Goal: Information Seeking & Learning: Learn about a topic

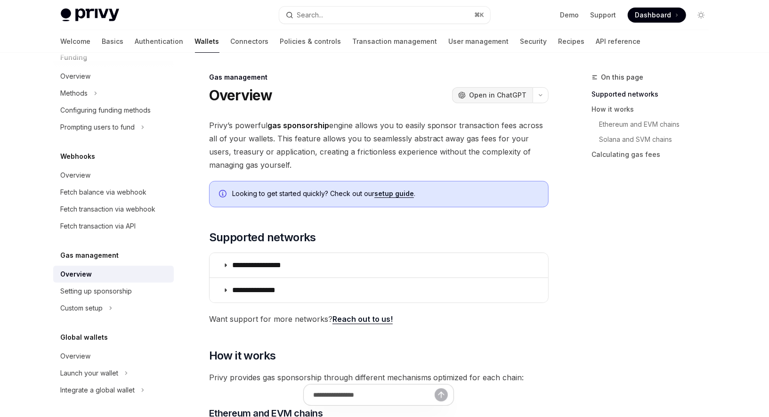
click at [493, 94] on span "Open in ChatGPT" at bounding box center [497, 94] width 57 height 9
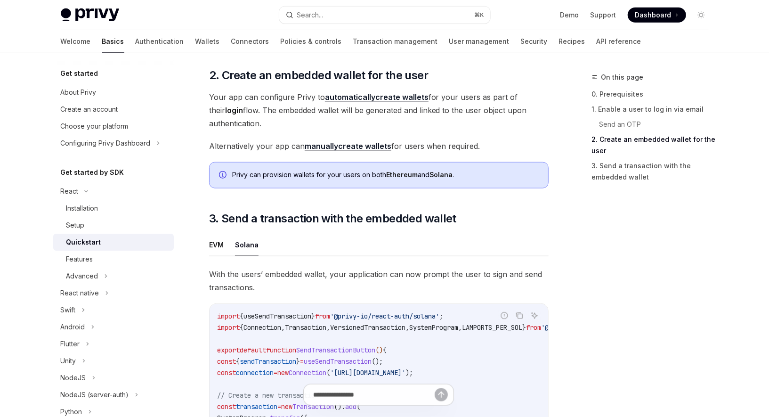
scroll to position [52, 0]
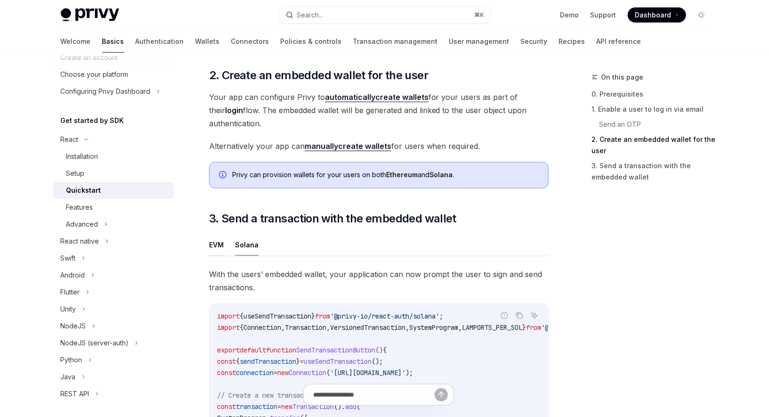
click at [211, 248] on button "EVM" at bounding box center [216, 245] width 15 height 22
type textarea "*"
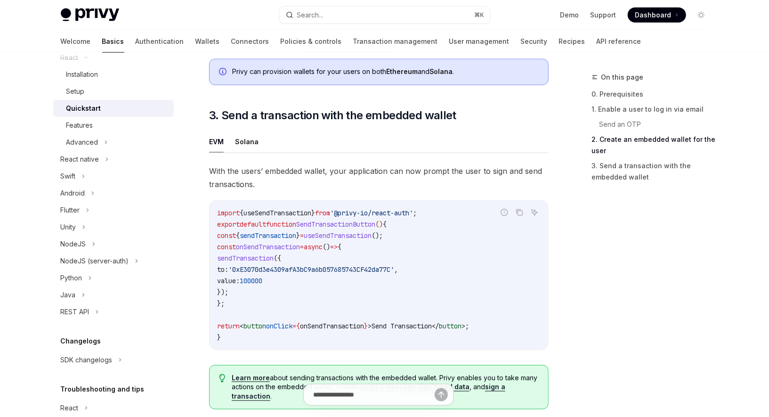
scroll to position [787, 0]
